Goal: Check status: Check status

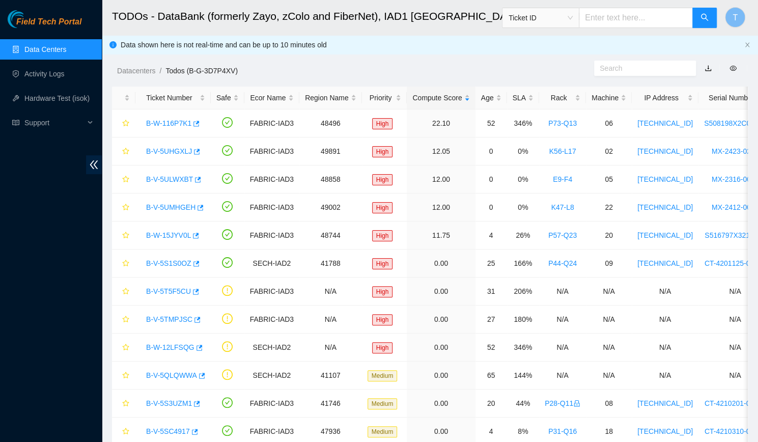
click at [616, 19] on input "text" at bounding box center [636, 18] width 114 height 20
paste input "S508198X2C03857"
click at [559, 16] on span "Ticket ID" at bounding box center [541, 17] width 64 height 15
type input "S508198X2C03857"
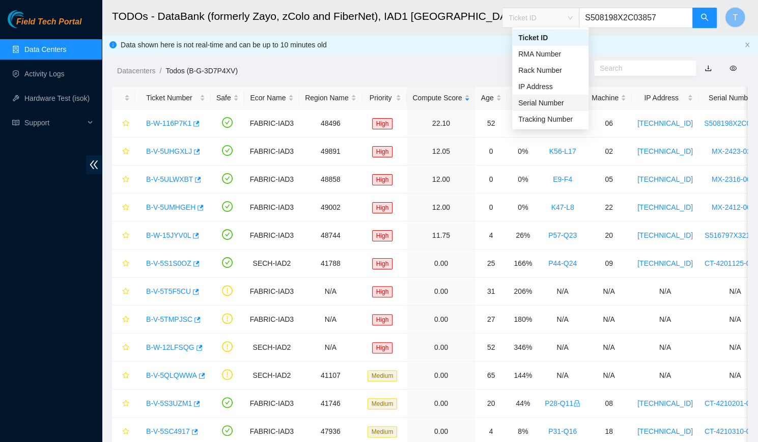
click at [560, 101] on div "Serial Number" at bounding box center [550, 102] width 64 height 11
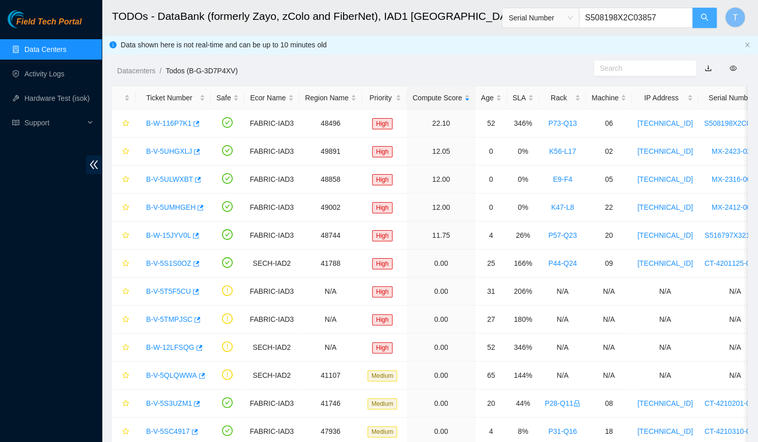
click at [697, 15] on button "button" at bounding box center [704, 18] width 24 height 20
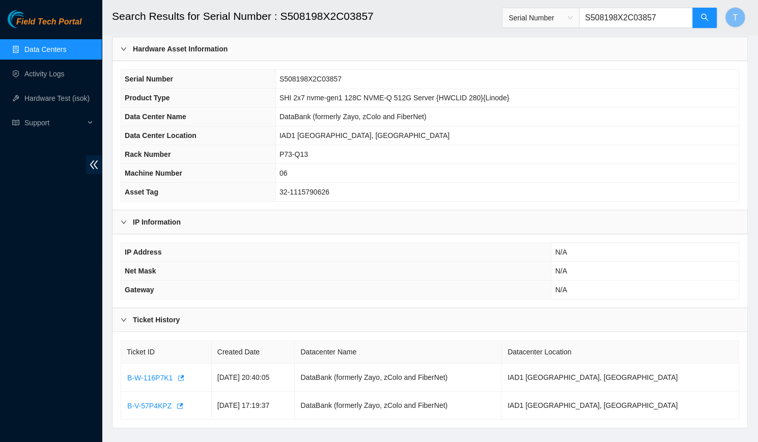
scroll to position [59, 0]
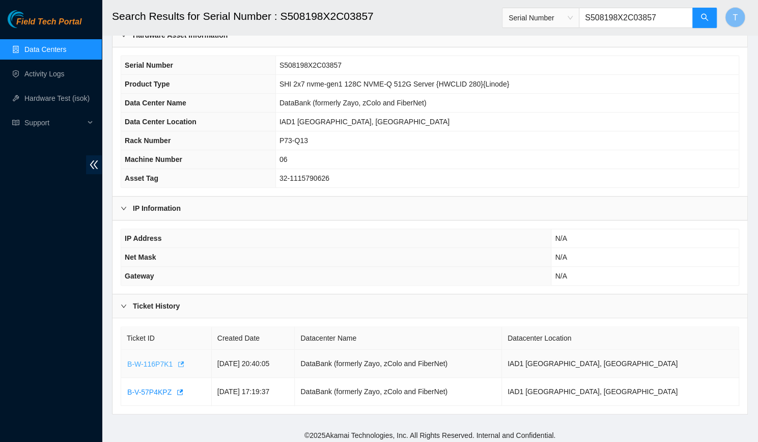
click at [152, 366] on span "B-W-116P7K1" at bounding box center [149, 363] width 45 height 11
click at [154, 388] on span "B-V-57P4KPZ" at bounding box center [149, 391] width 44 height 11
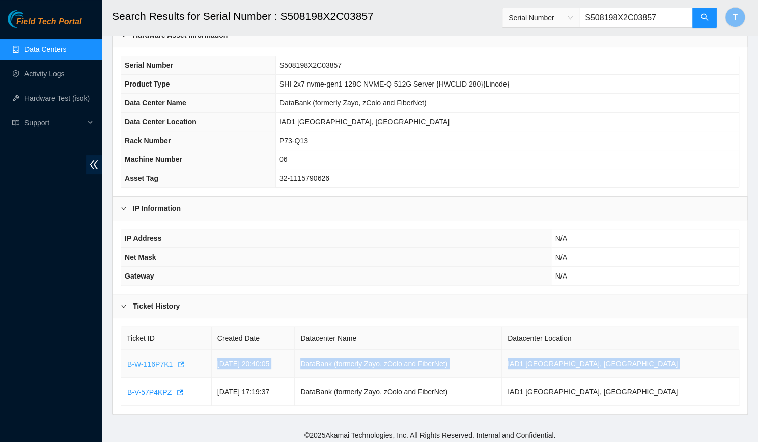
drag, startPoint x: 188, startPoint y: 392, endPoint x: 129, endPoint y: 364, distance: 65.8
click at [129, 364] on tbody "B-W-116P7K1 [DATE] 20:40:05 DataBank (formerly Zayo, zColo and FiberNet) IAD1 […" at bounding box center [430, 378] width 618 height 56
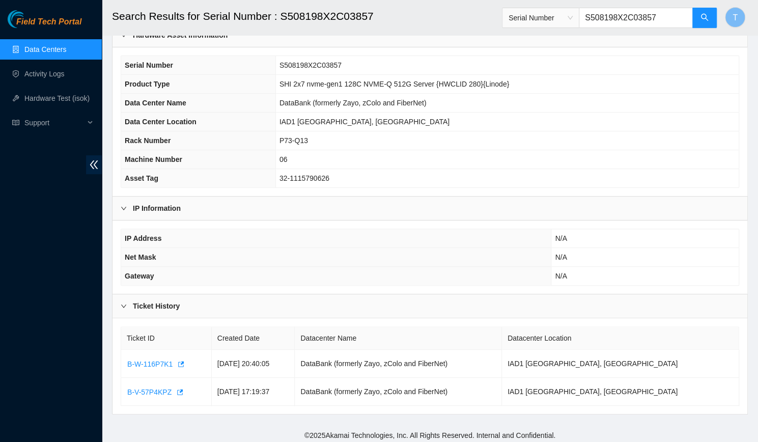
click at [119, 364] on div "Ticket ID Created Date Datacenter Name Datacenter Location B-W-116P7K1 [DATE] 2…" at bounding box center [430, 366] width 635 height 96
drag, startPoint x: 119, startPoint y: 364, endPoint x: 162, endPoint y: 367, distance: 42.9
click at [162, 367] on div "Ticket ID Created Date Datacenter Name Datacenter Location B-W-116P7K1 [DATE] 2…" at bounding box center [430, 366] width 635 height 96
click at [118, 357] on div "Ticket ID Created Date Datacenter Name Datacenter Location B-W-116P7K1 [DATE] 2…" at bounding box center [430, 366] width 635 height 96
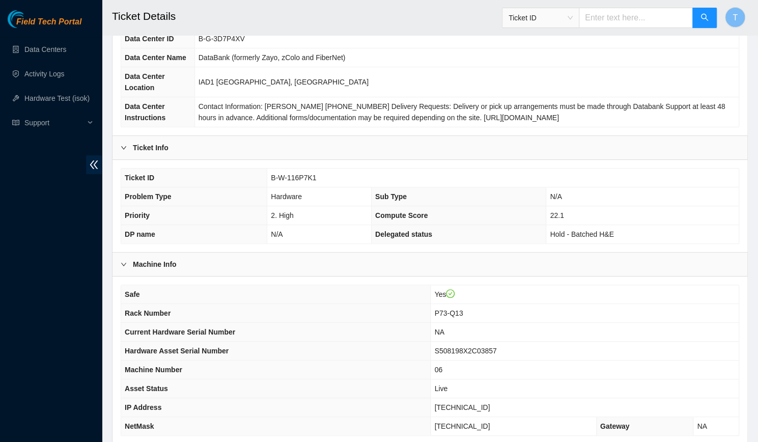
scroll to position [210, 0]
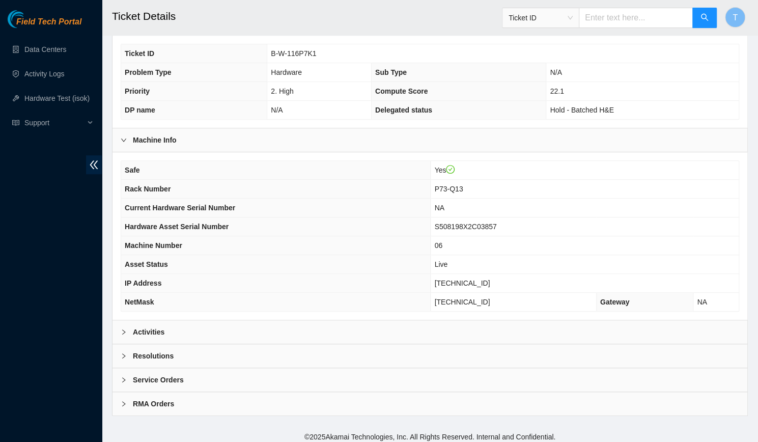
click at [193, 327] on div "Activities" at bounding box center [430, 331] width 635 height 23
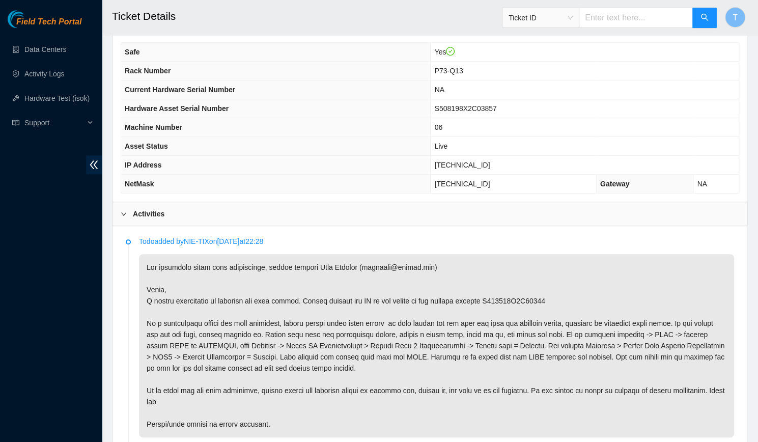
scroll to position [340, 0]
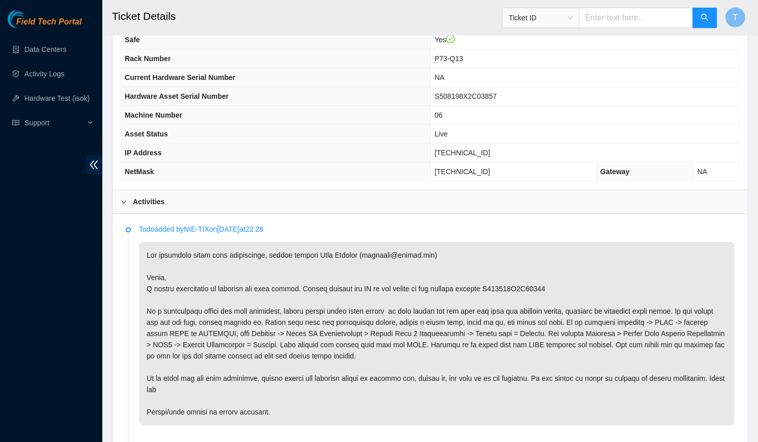
click at [212, 235] on div "Todo added by NIE-TIX on 2025-07-18 at 22:28" at bounding box center [436, 325] width 595 height 202
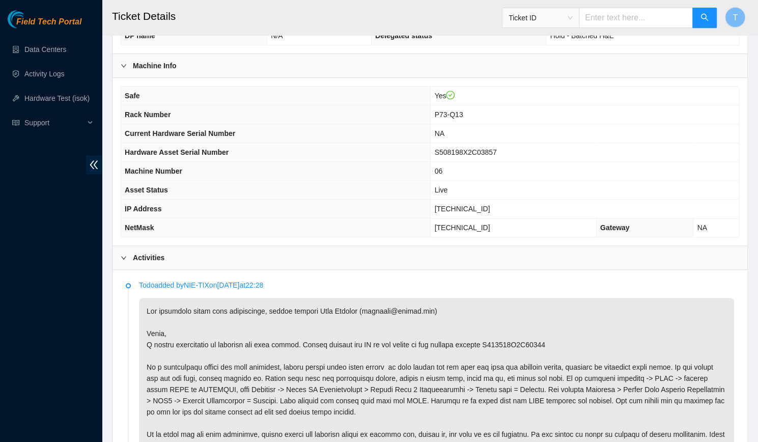
scroll to position [282, 0]
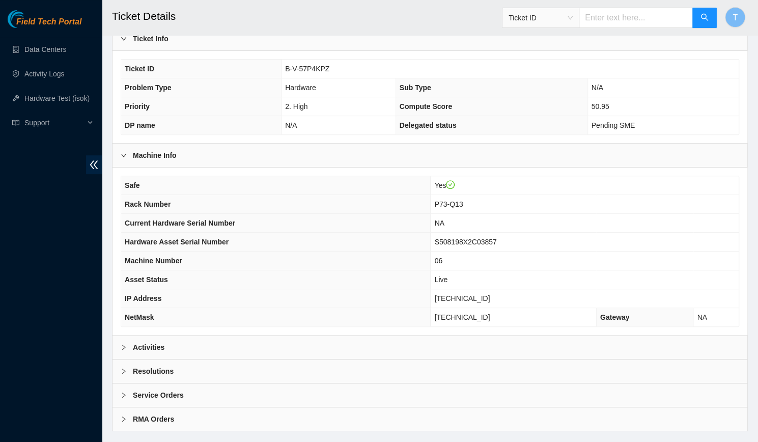
scroll to position [210, 0]
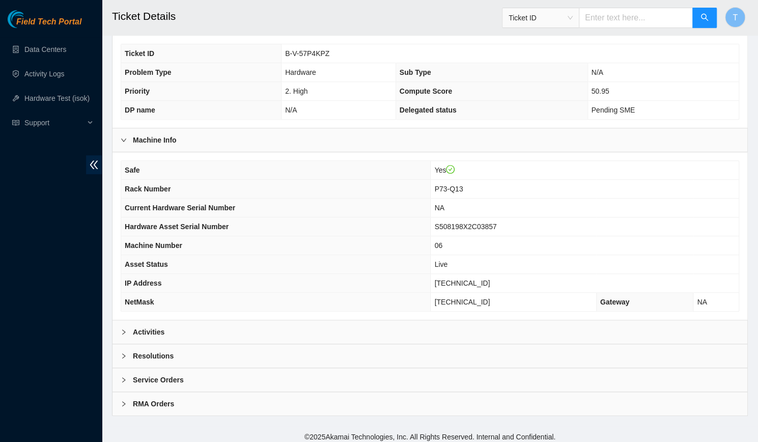
click at [207, 329] on div "Activities" at bounding box center [430, 331] width 635 height 23
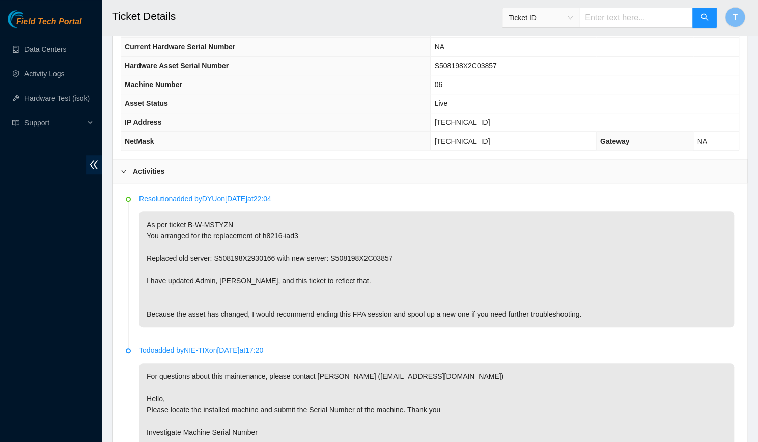
scroll to position [370, 0]
